Goal: Information Seeking & Learning: Learn about a topic

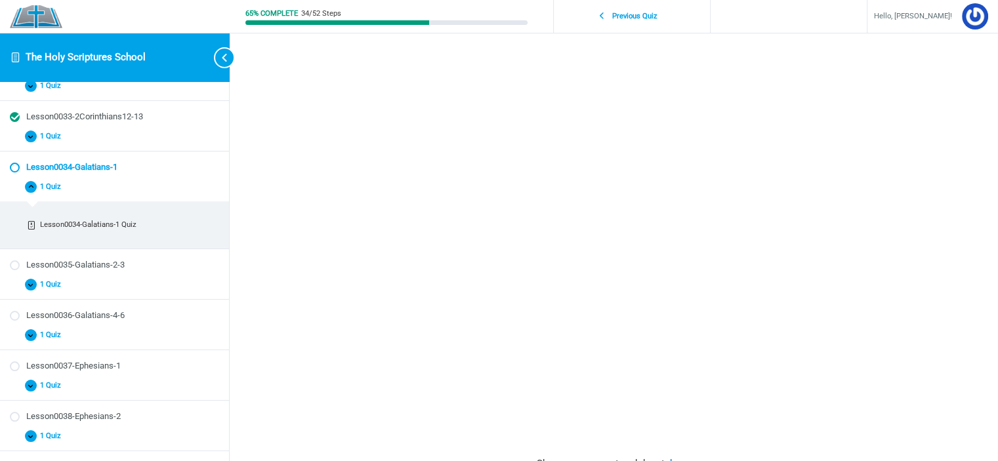
scroll to position [616, 0]
click at [926, 259] on div "Lesson0034-Galatians-1 The Holy Scriptures School Lesson0034-Galatians-1 In Pro…" at bounding box center [614, 292] width 630 height 846
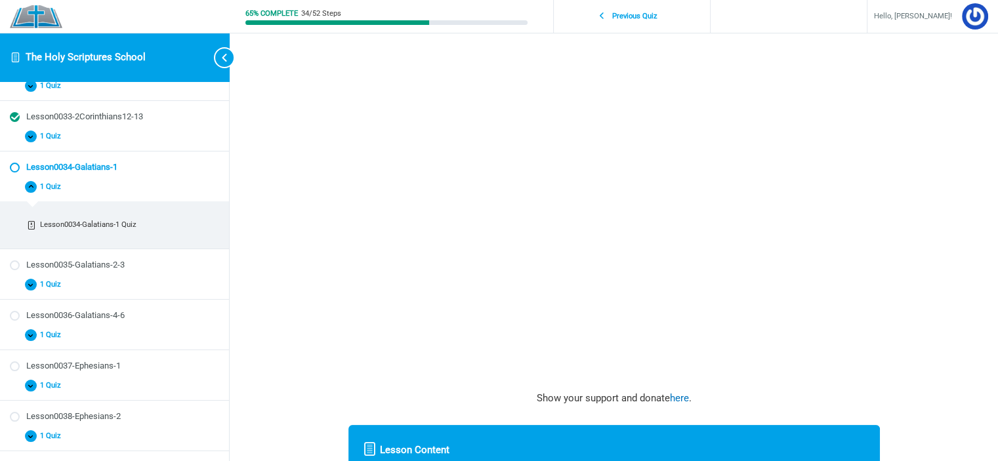
scroll to position [383, 0]
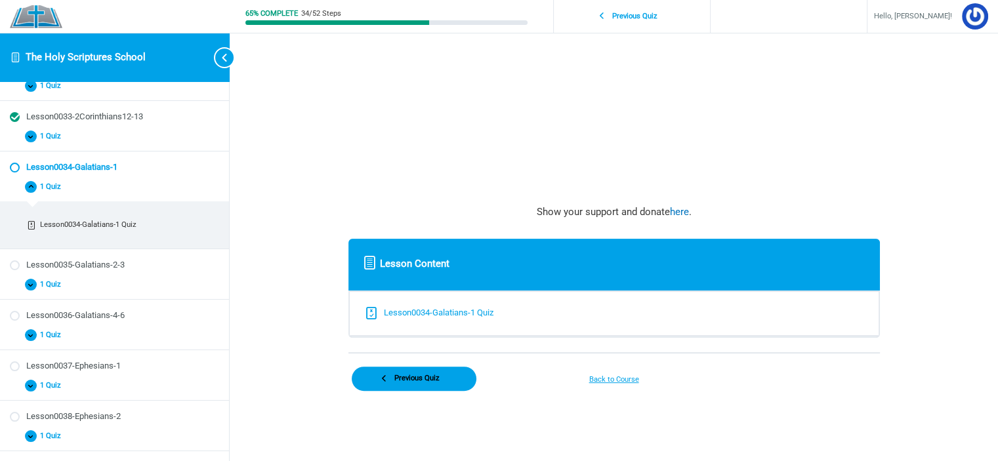
click at [446, 319] on div "Lesson0034-Galatians-1 Quiz" at bounding box center [439, 313] width 110 height 16
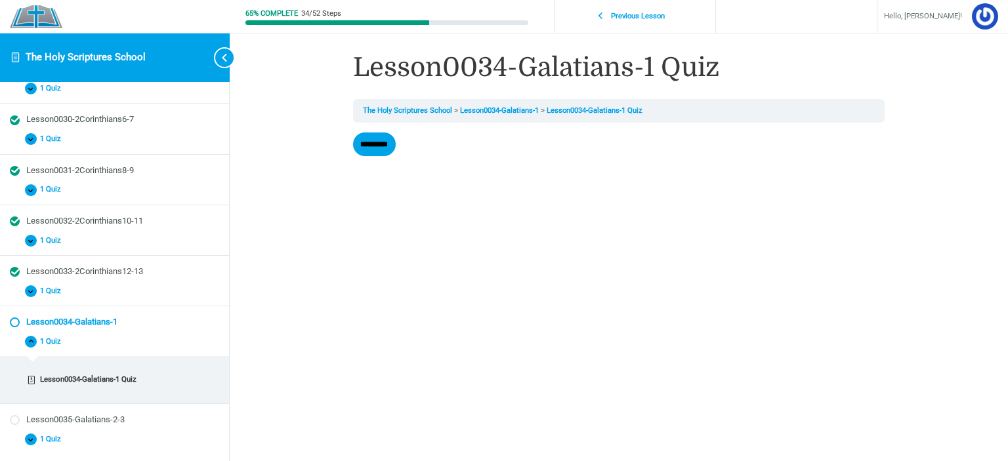
scroll to position [463, 0]
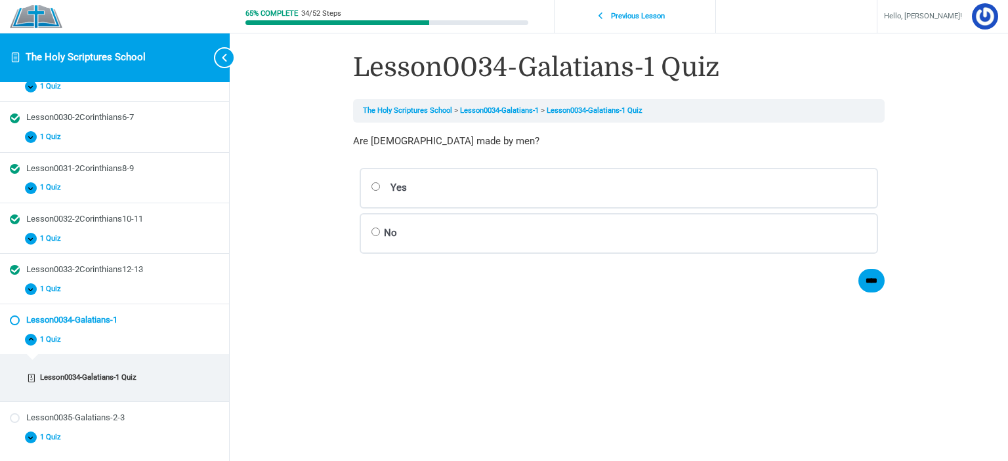
click at [392, 233] on label "No Correct Incorrect Correct answer" at bounding box center [619, 233] width 518 height 41
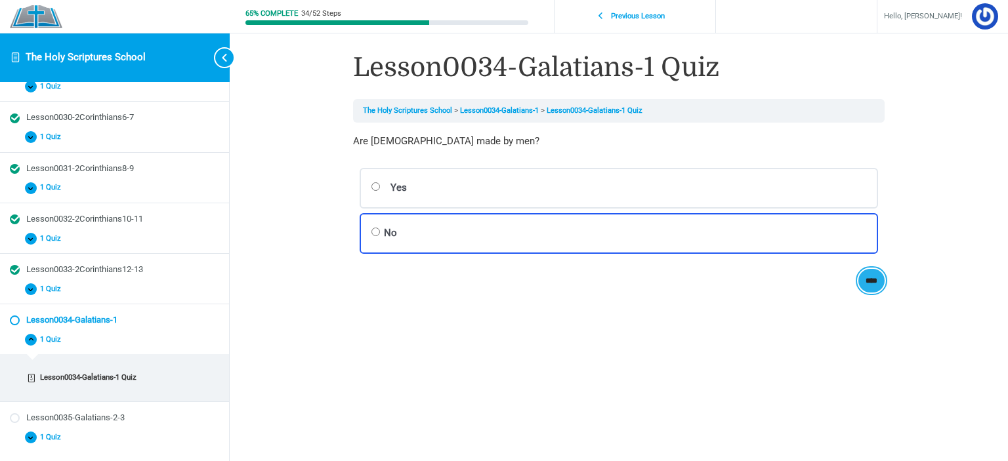
click at [882, 278] on input "****" at bounding box center [871, 281] width 27 height 24
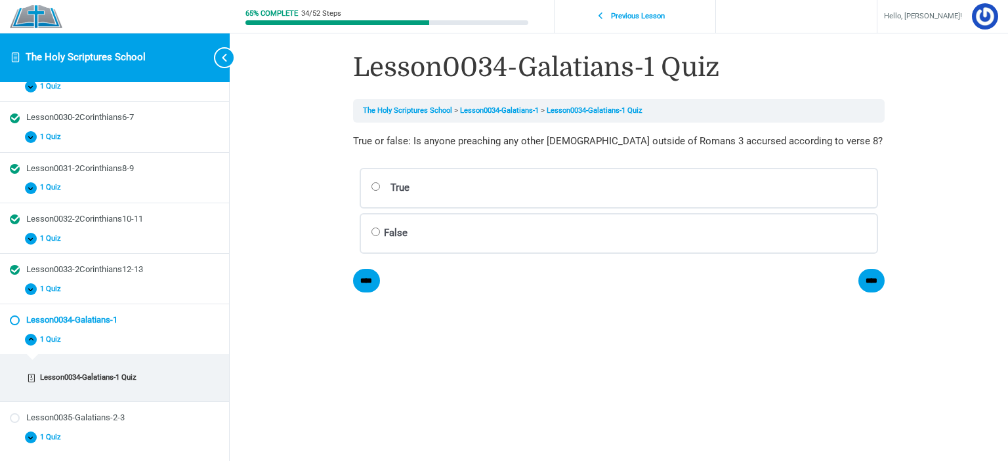
click at [447, 191] on label "True Correct Incorrect Correct answer" at bounding box center [619, 188] width 518 height 41
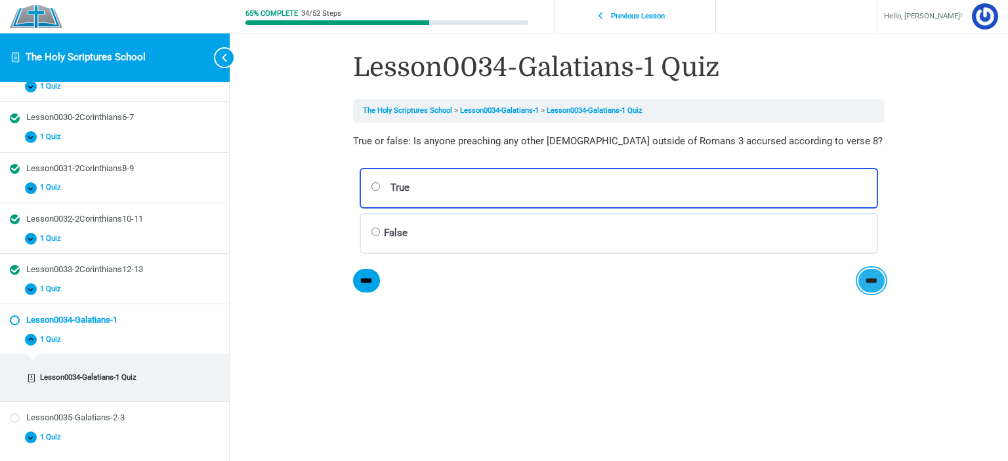
click at [869, 283] on input "****" at bounding box center [871, 281] width 27 height 24
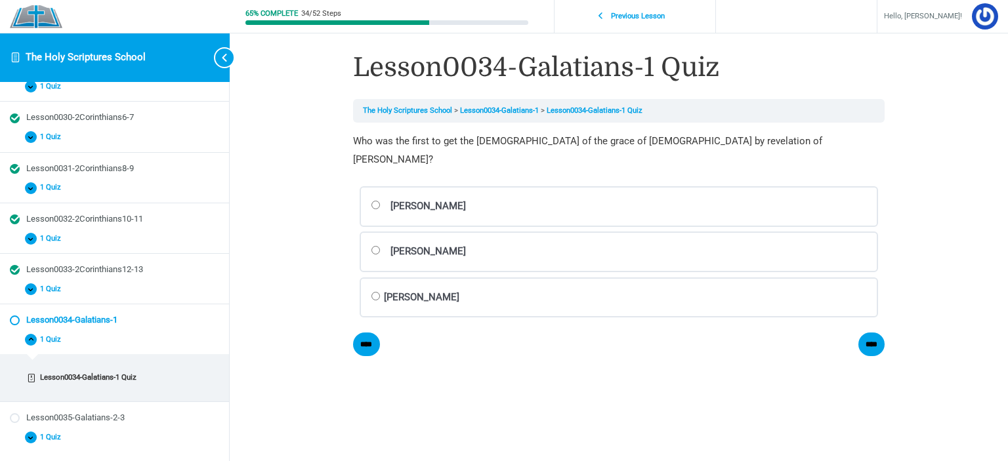
click at [389, 278] on label "Paul Correct Incorrect Correct answer" at bounding box center [619, 298] width 518 height 41
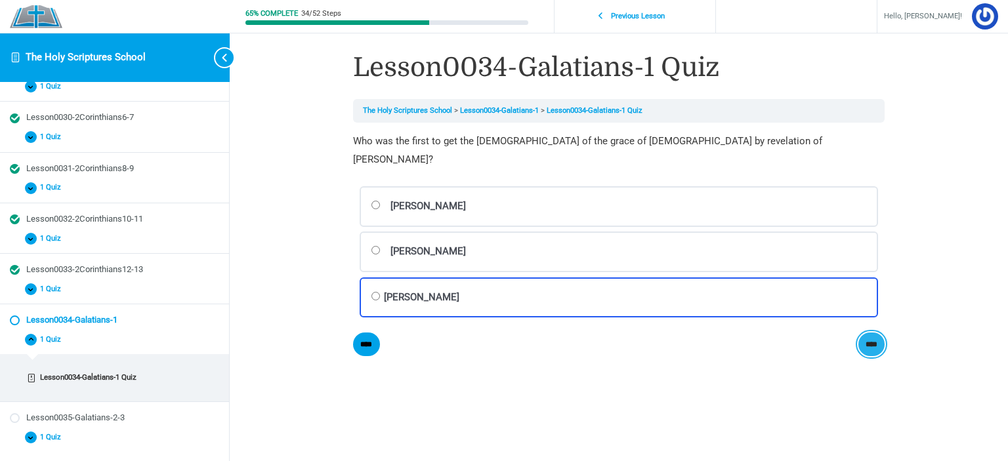
click at [880, 333] on input "****" at bounding box center [871, 345] width 27 height 24
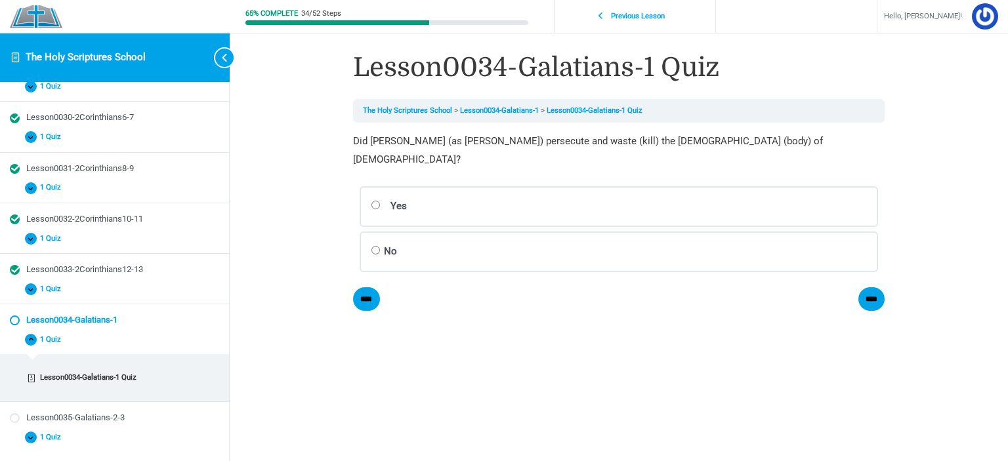
click at [453, 196] on label "Yes Correct Incorrect Correct answer" at bounding box center [619, 206] width 518 height 41
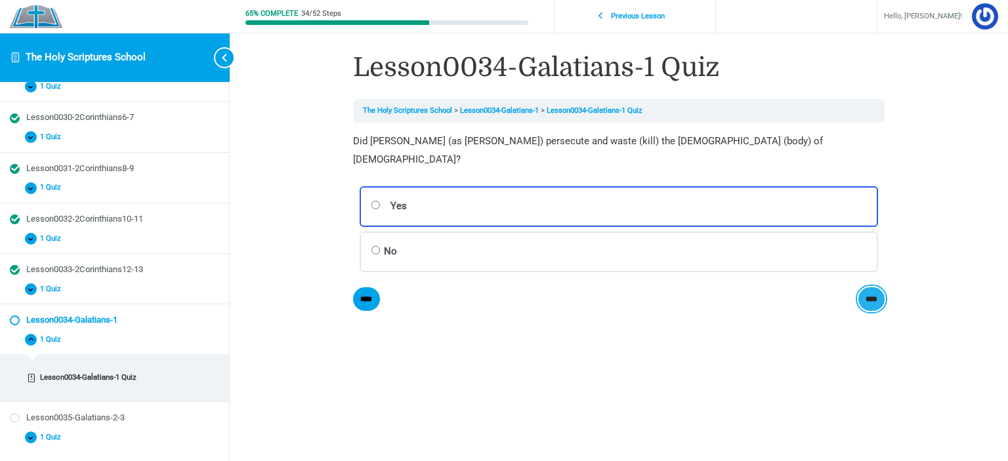
click at [869, 287] on input "****" at bounding box center [871, 299] width 27 height 24
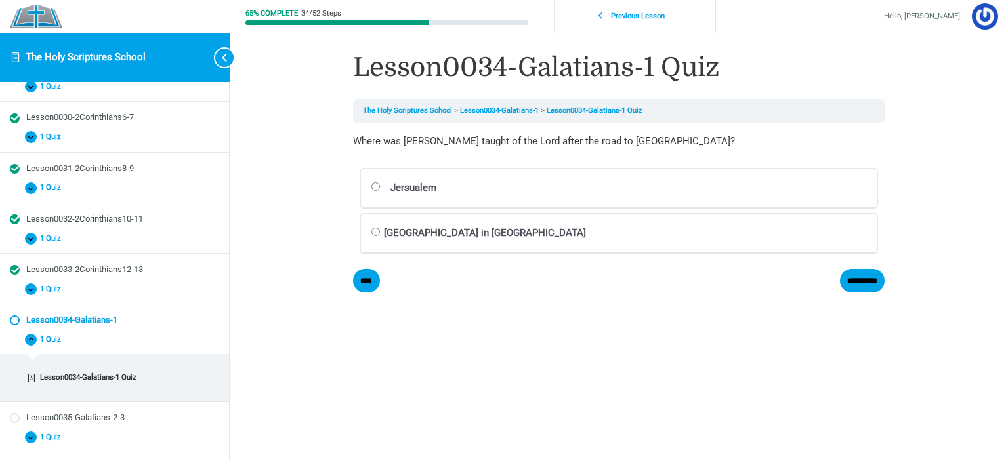
click at [572, 228] on label "Mount Sinai in Arabia Correct Incorrect Correct answer" at bounding box center [619, 233] width 518 height 41
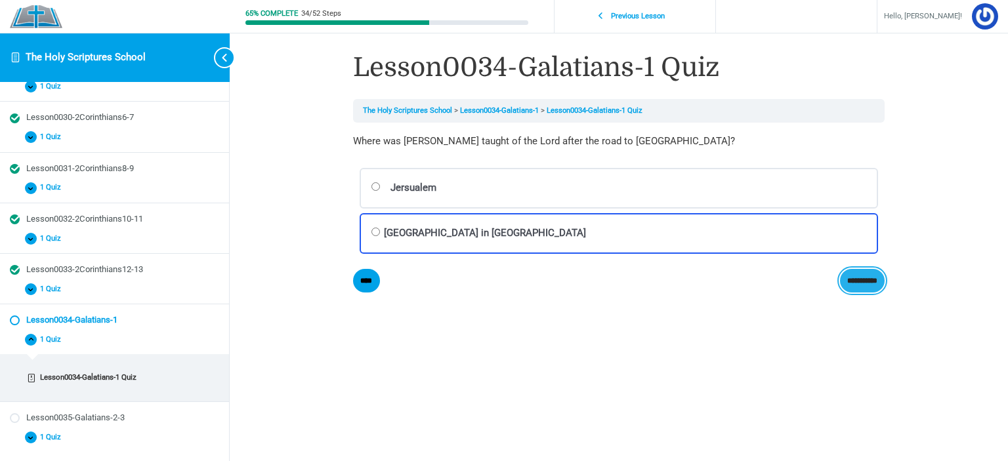
click at [863, 280] on input "**********" at bounding box center [862, 281] width 45 height 24
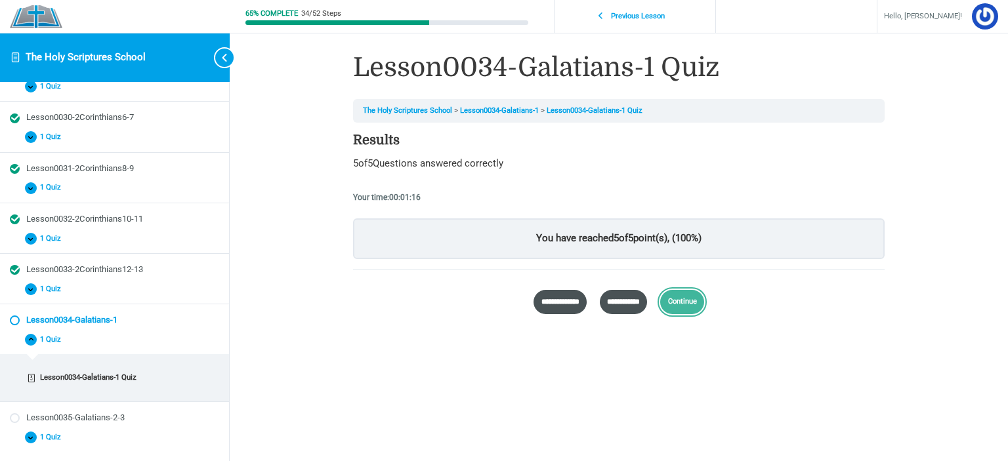
click at [703, 295] on link "Continue" at bounding box center [682, 302] width 44 height 24
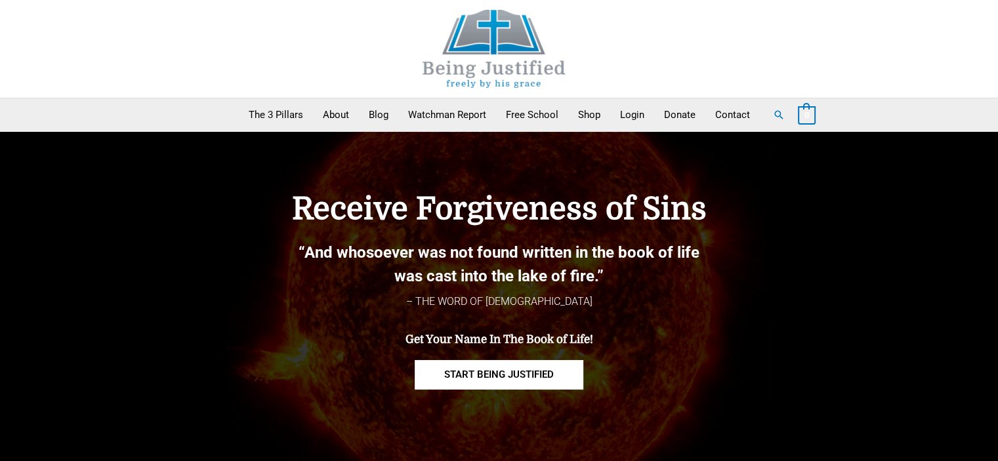
click at [727, 163] on div "Receive Forgiveness of Sins “And whosoever was not found written in the book of…" at bounding box center [499, 297] width 748 height 278
click at [638, 120] on link "Login" at bounding box center [632, 114] width 44 height 33
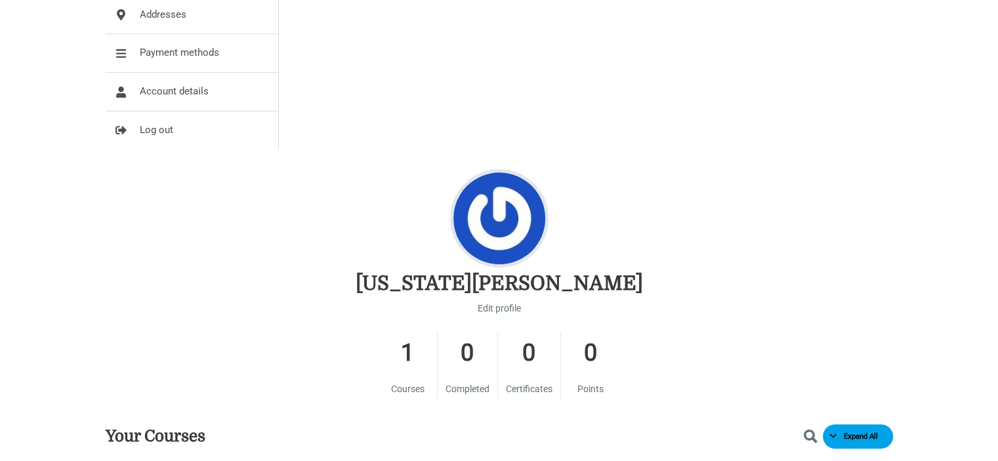
scroll to position [590, 0]
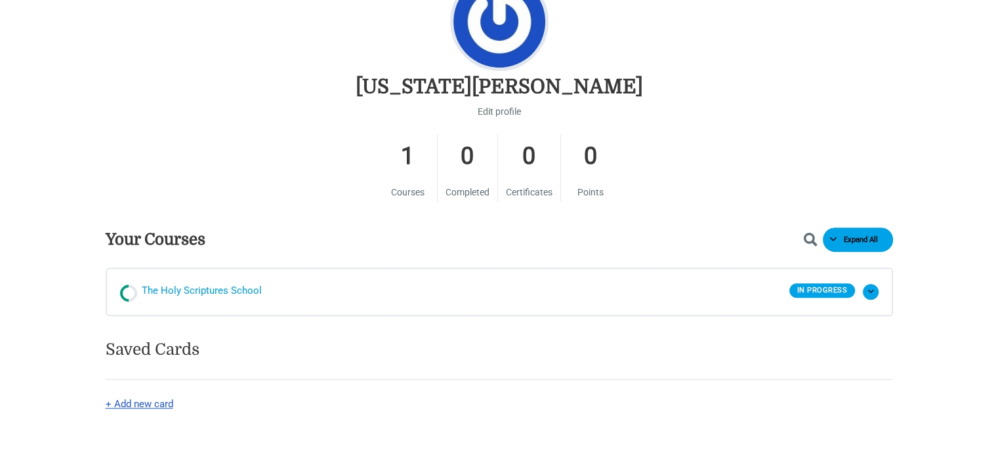
click at [224, 283] on span "The Holy Scriptures School" at bounding box center [202, 292] width 120 height 20
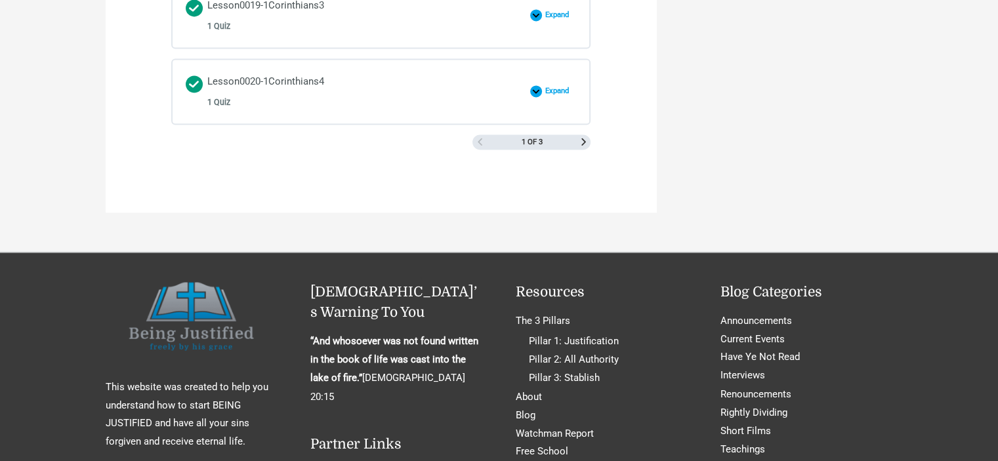
scroll to position [2165, 0]
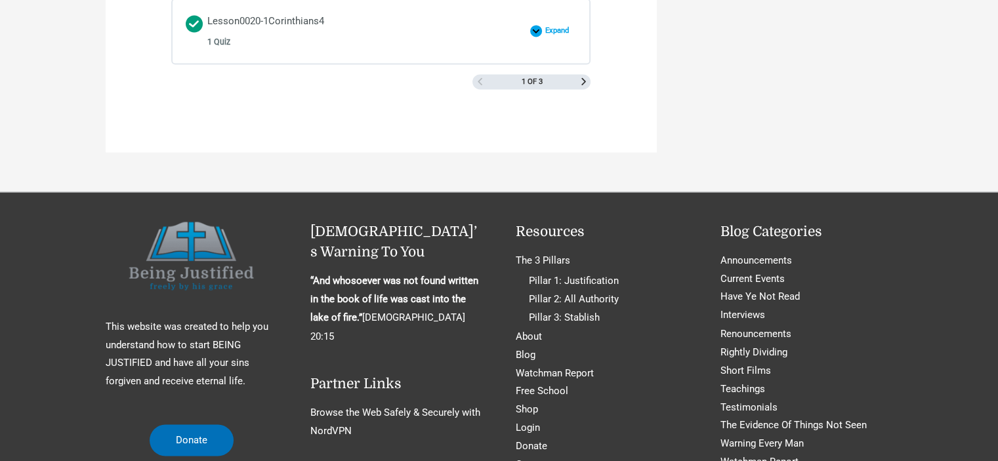
click at [574, 79] on div "1 of 3" at bounding box center [531, 82] width 118 height 16
click at [577, 74] on div "1 of 3" at bounding box center [531, 82] width 118 height 16
click at [585, 78] on span "Next Page" at bounding box center [583, 81] width 7 height 7
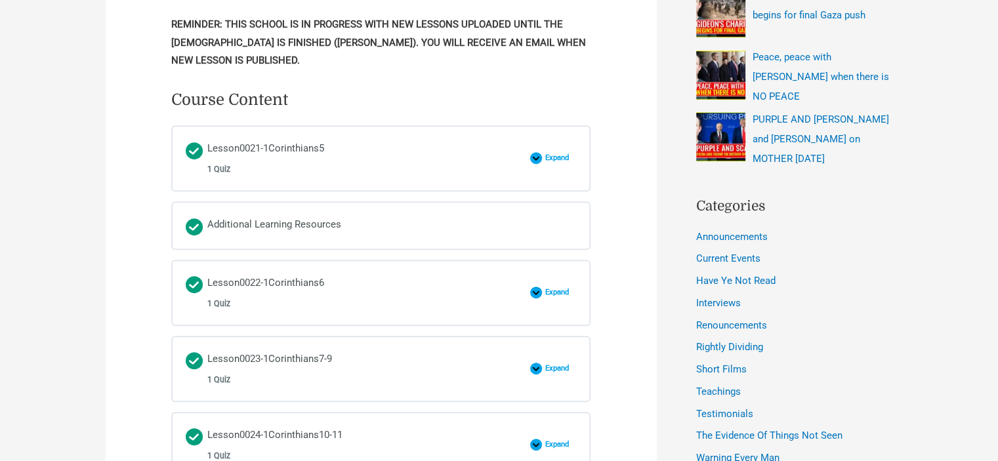
scroll to position [590, 0]
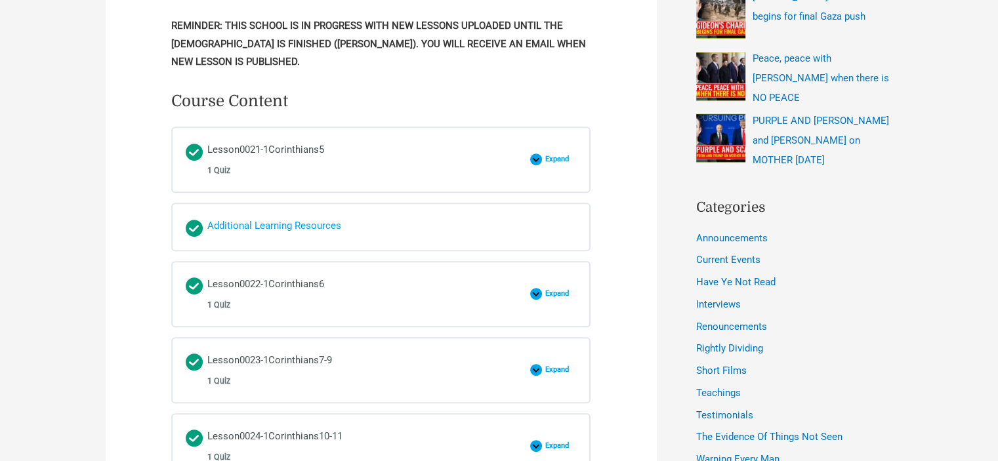
click at [268, 218] on div "Additional Learning Resources" at bounding box center [274, 227] width 134 height 20
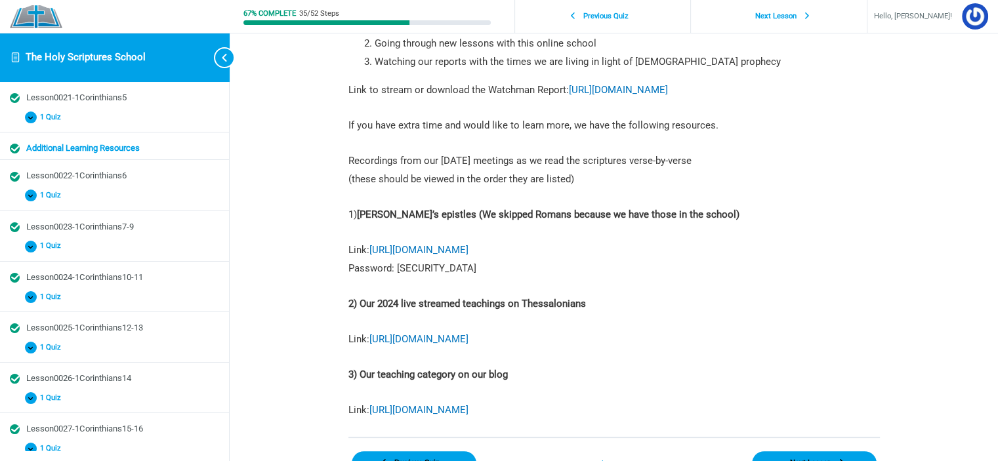
scroll to position [197, 0]
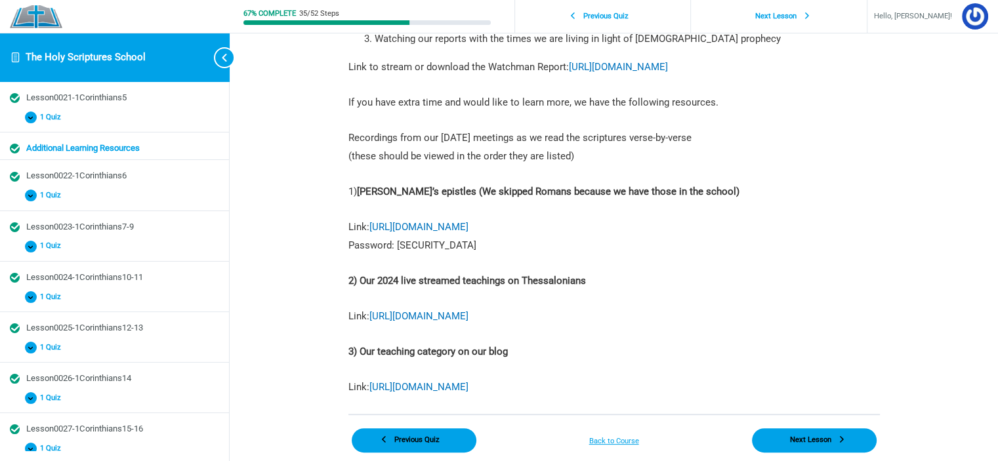
drag, startPoint x: 556, startPoint y: 297, endPoint x: 620, endPoint y: 137, distance: 171.6
click at [620, 137] on p "Recordings from our Sunday meetings as we read the scriptures verse-by-verse (t…" at bounding box center [613, 147] width 531 height 37
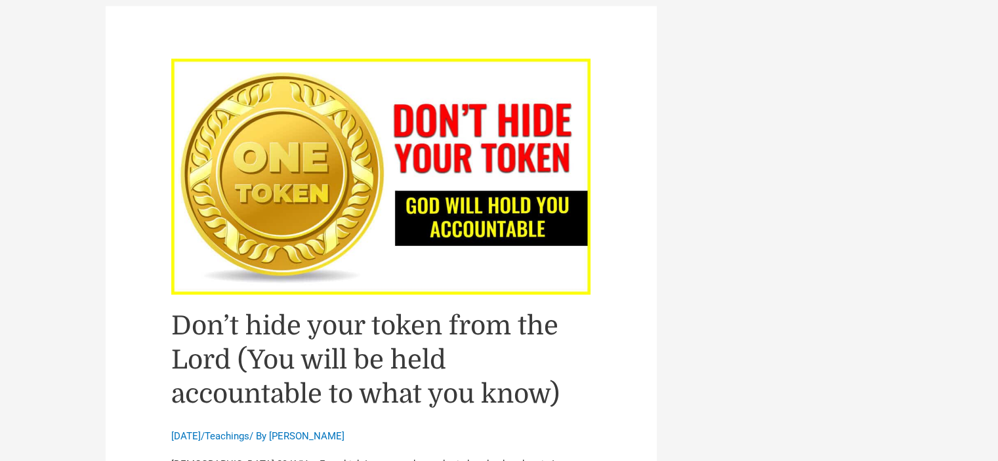
scroll to position [1574, 0]
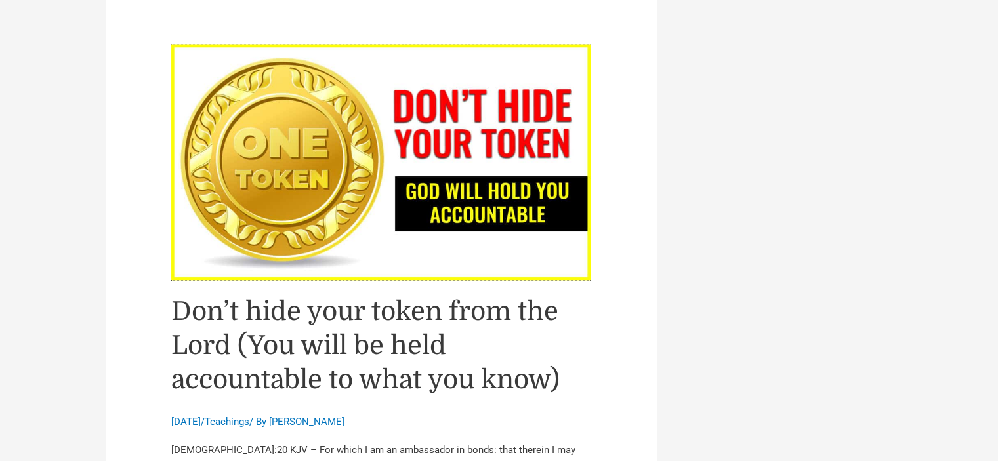
click at [493, 93] on img "Read: Don’t hide your token from the Lord (You will be held accountable to what…" at bounding box center [381, 162] width 420 height 236
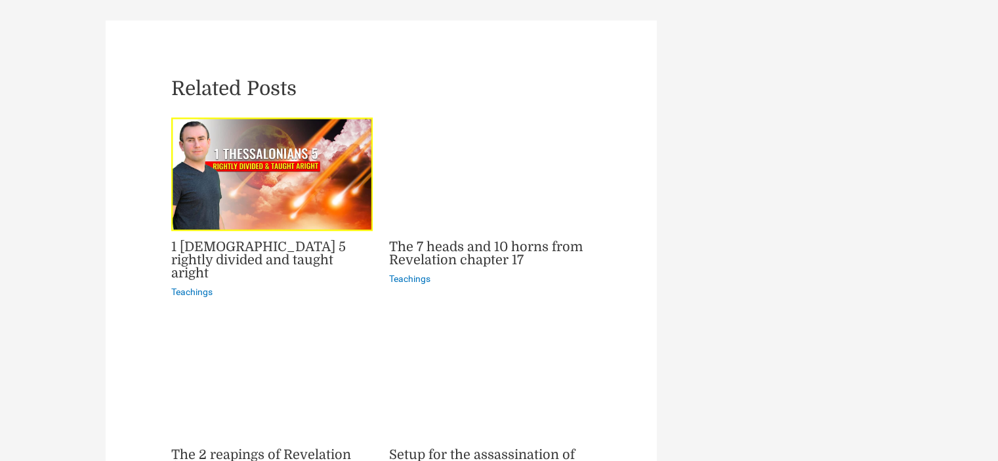
scroll to position [1509, 0]
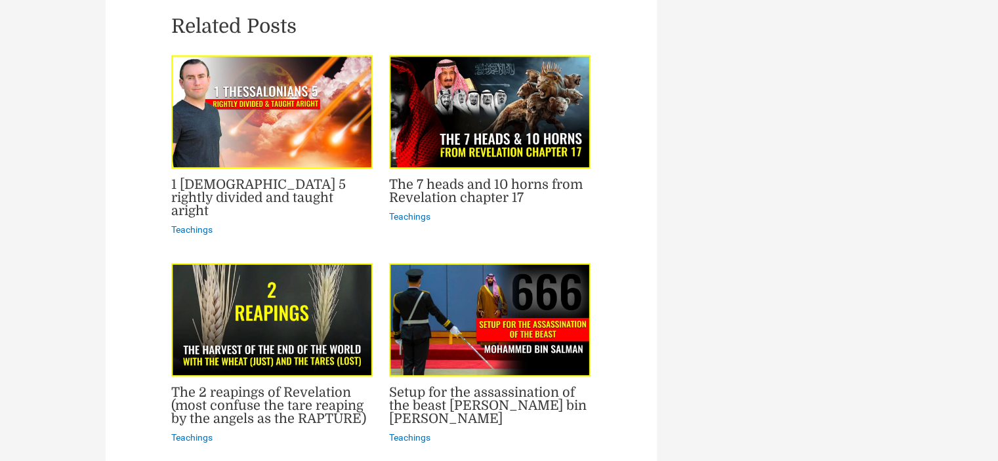
click at [529, 307] on img "Read more about Setup for the assassination of the beast Mohammed bin Salman" at bounding box center [489, 319] width 201 height 113
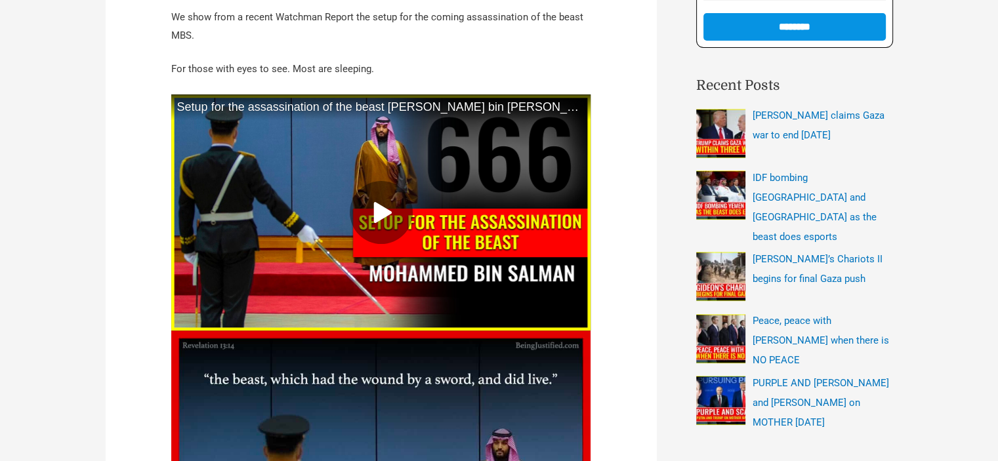
click at [414, 192] on div at bounding box center [381, 212] width 420 height 236
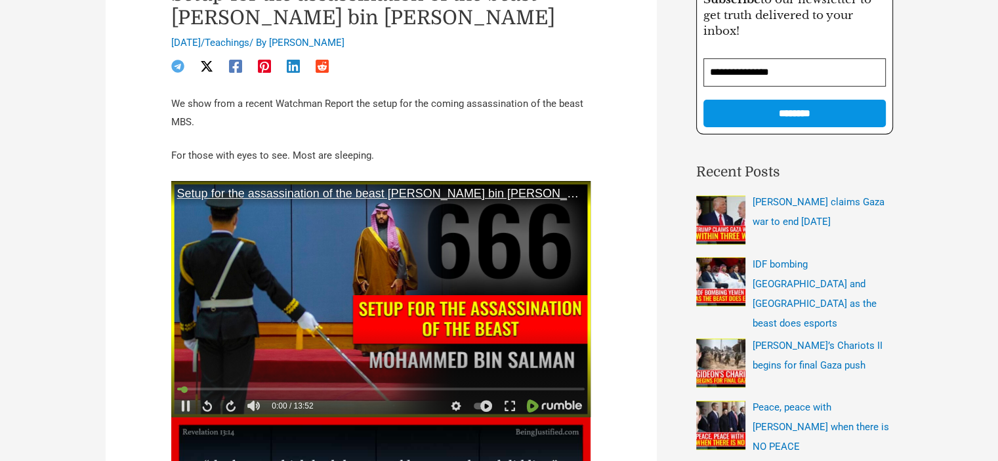
scroll to position [262, 0]
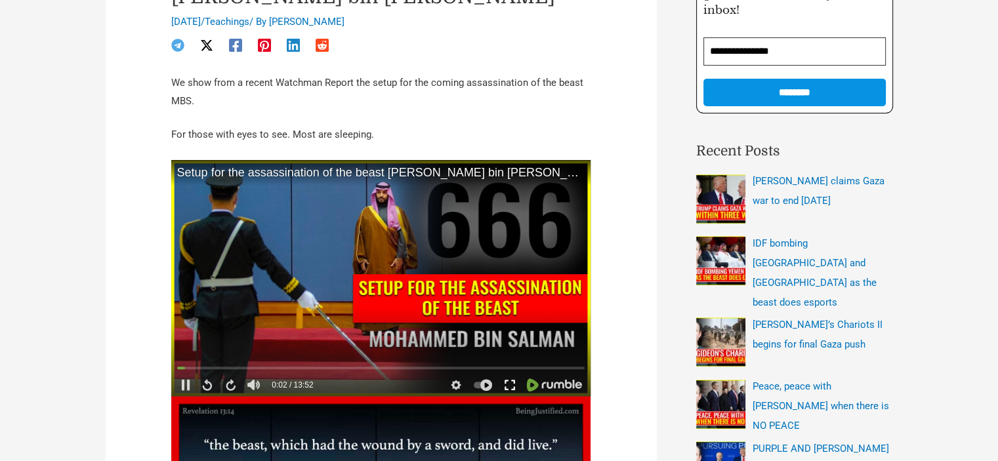
click at [503, 379] on div at bounding box center [510, 385] width 24 height 20
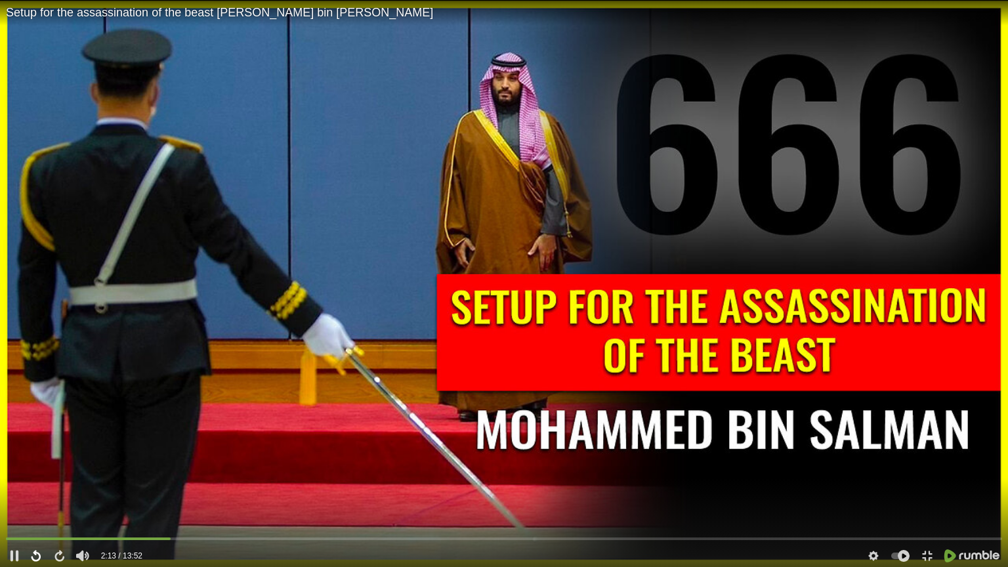
click at [39, 461] on icon at bounding box center [35, 556] width 12 height 12
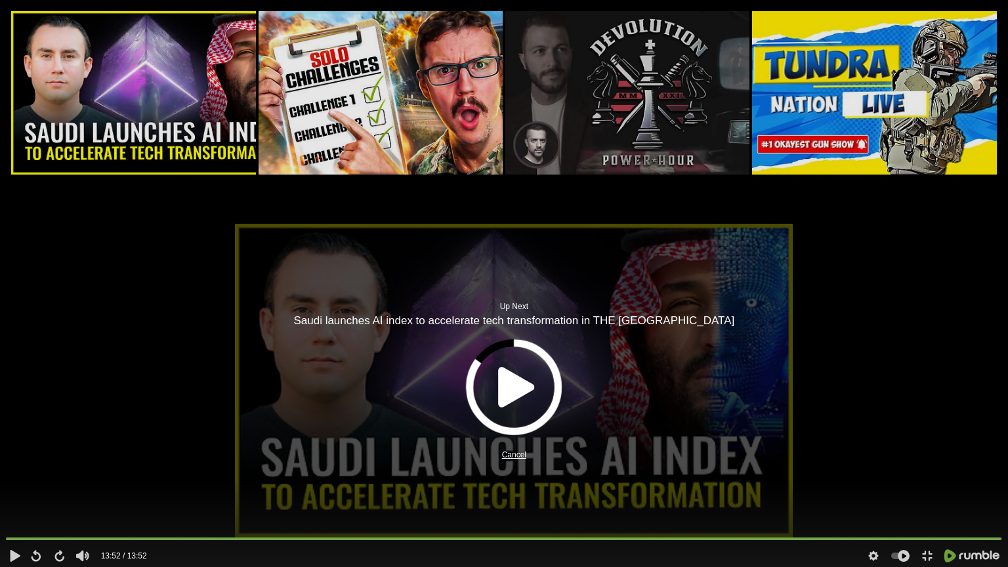
click at [512, 454] on link "Cancel" at bounding box center [514, 454] width 24 height 9
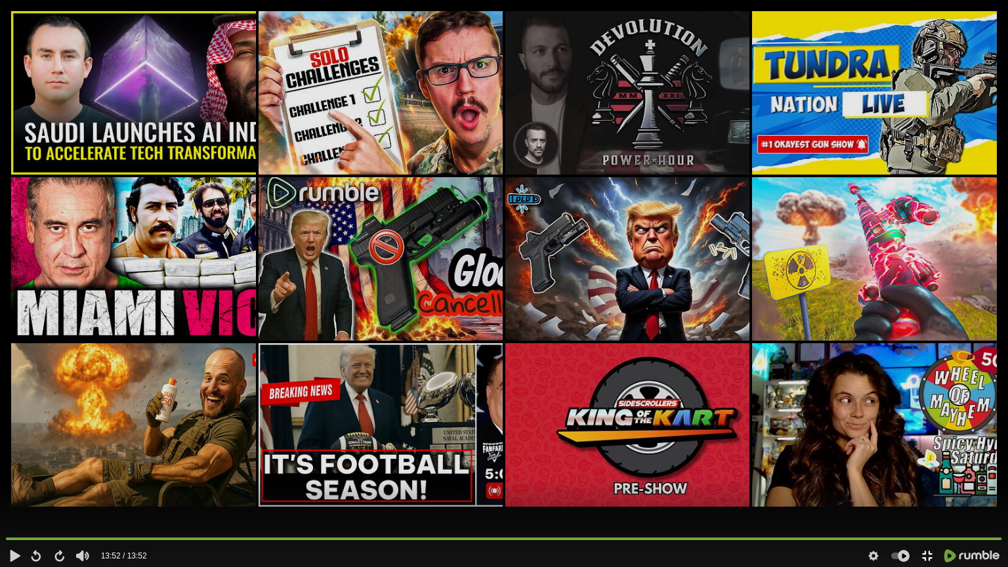
click at [928, 461] on icon at bounding box center [927, 556] width 12 height 12
